Goal: Information Seeking & Learning: Learn about a topic

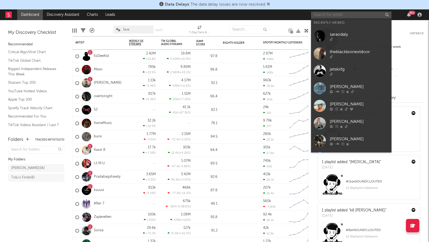
click at [346, 17] on input "text" at bounding box center [351, 15] width 80 height 7
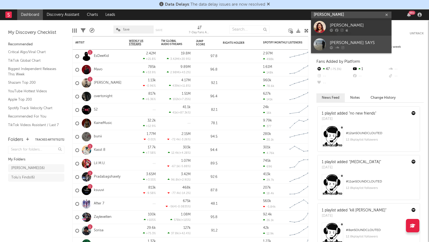
type input "[PERSON_NAME]"
click at [371, 45] on div "[PERSON_NAME] SAYS" at bounding box center [359, 43] width 59 height 6
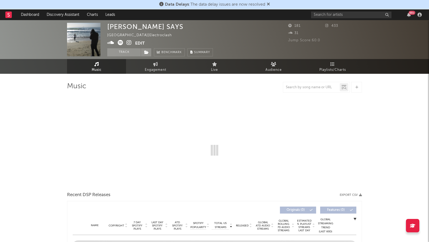
select select "1w"
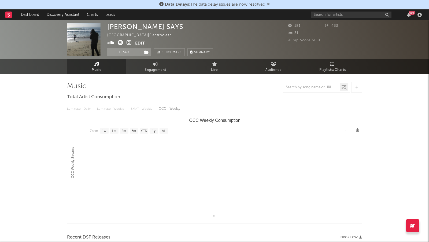
click at [338, 18] on div "99 +" at bounding box center [367, 14] width 113 height 11
click at [341, 18] on div "99 +" at bounding box center [367, 14] width 113 height 11
click at [333, 17] on input "text" at bounding box center [351, 15] width 80 height 7
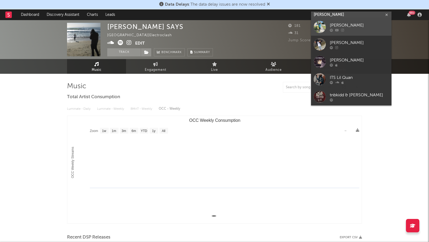
type input "[PERSON_NAME]"
click at [357, 31] on div at bounding box center [359, 30] width 59 height 3
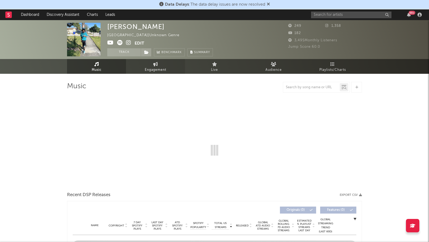
select select "1w"
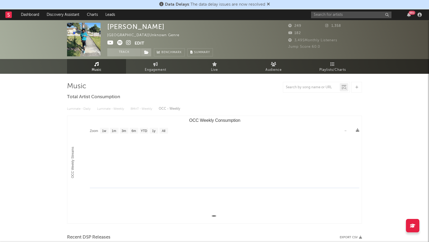
click at [128, 43] on icon at bounding box center [128, 42] width 5 height 5
